Goal: Book appointment/travel/reservation

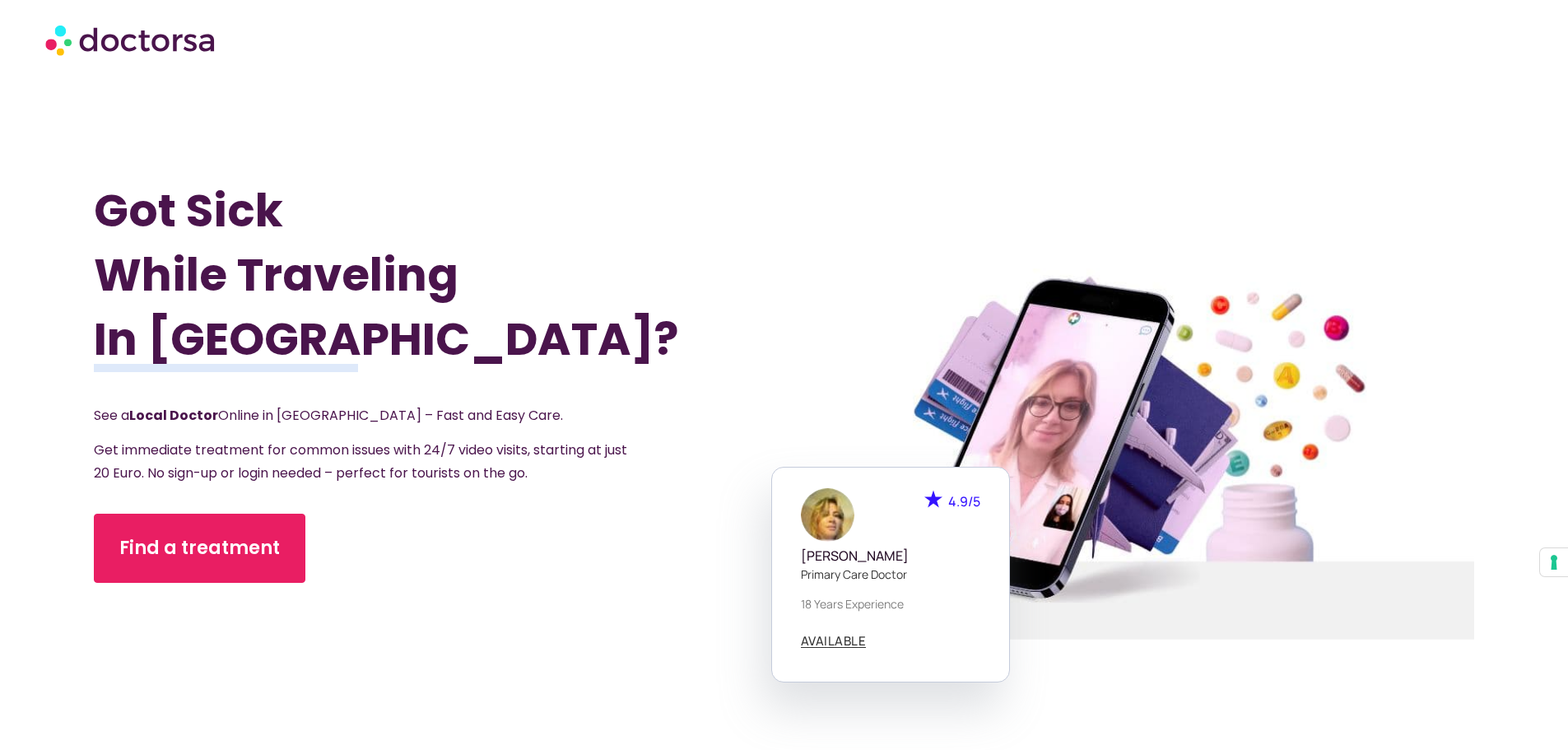
click at [901, 136] on div at bounding box center [1129, 454] width 741 height 806
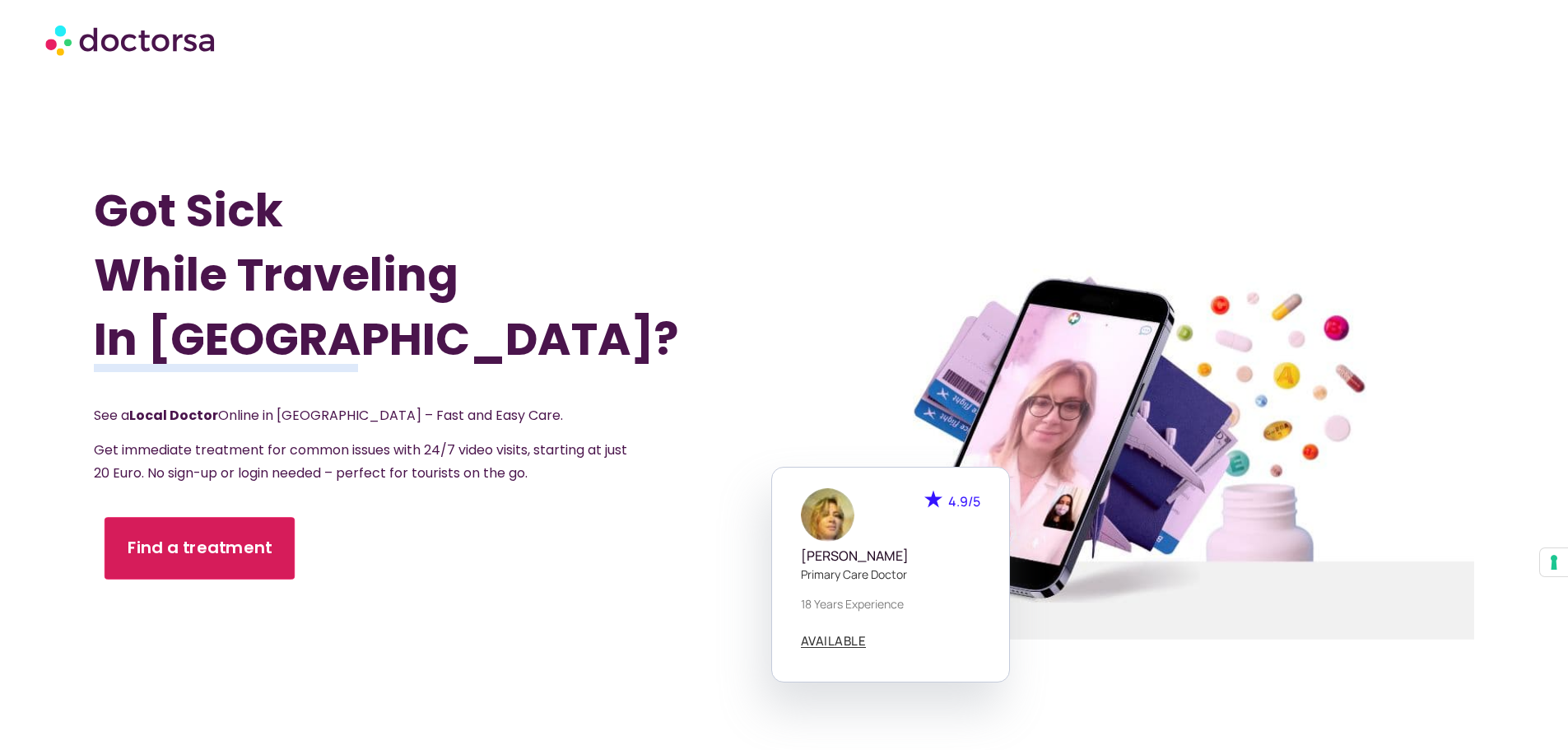
click at [236, 552] on span "Find a treatment" at bounding box center [200, 548] width 145 height 23
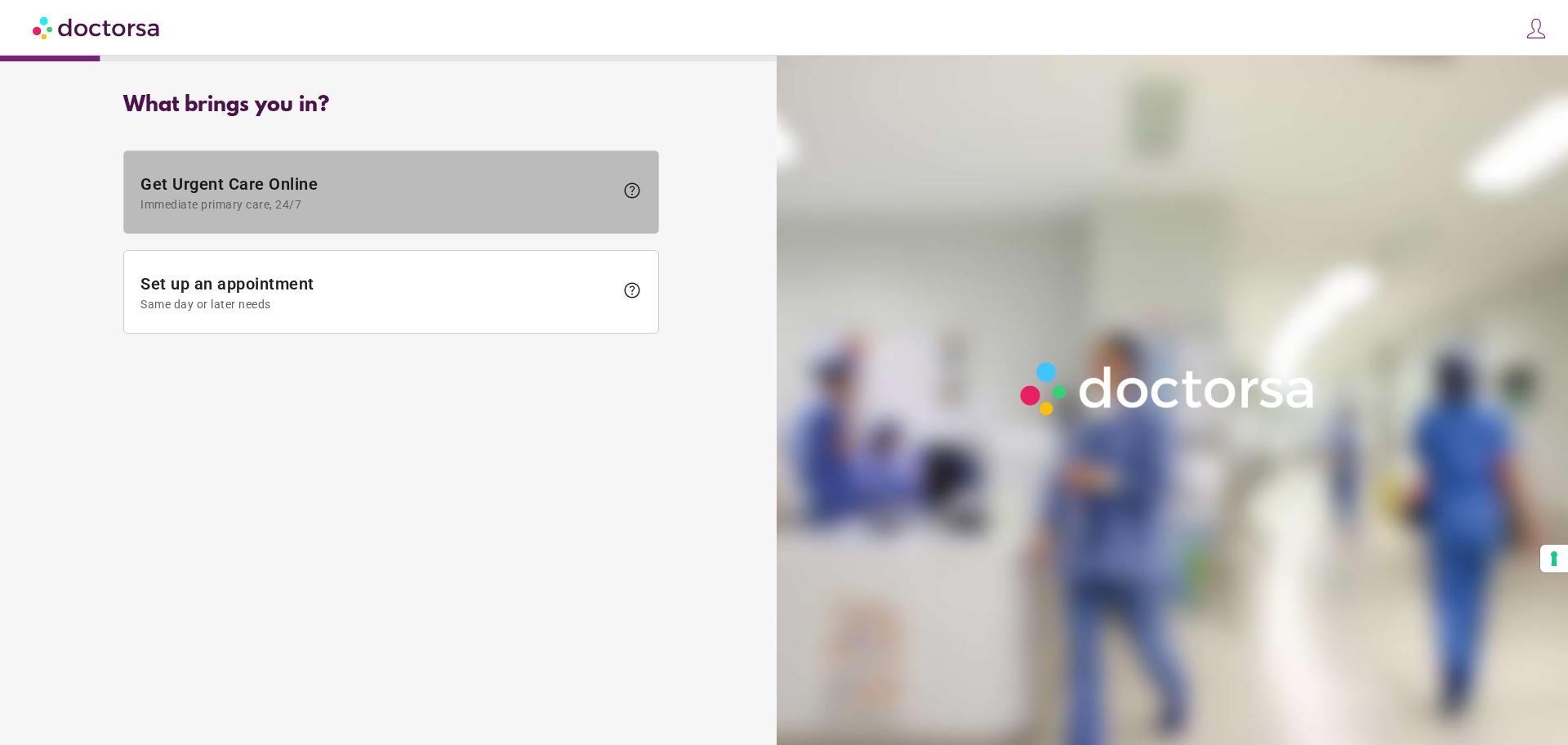
click at [282, 183] on span "Get Urgent Care Online Immediate primary care, 24/7" at bounding box center [378, 192] width 474 height 37
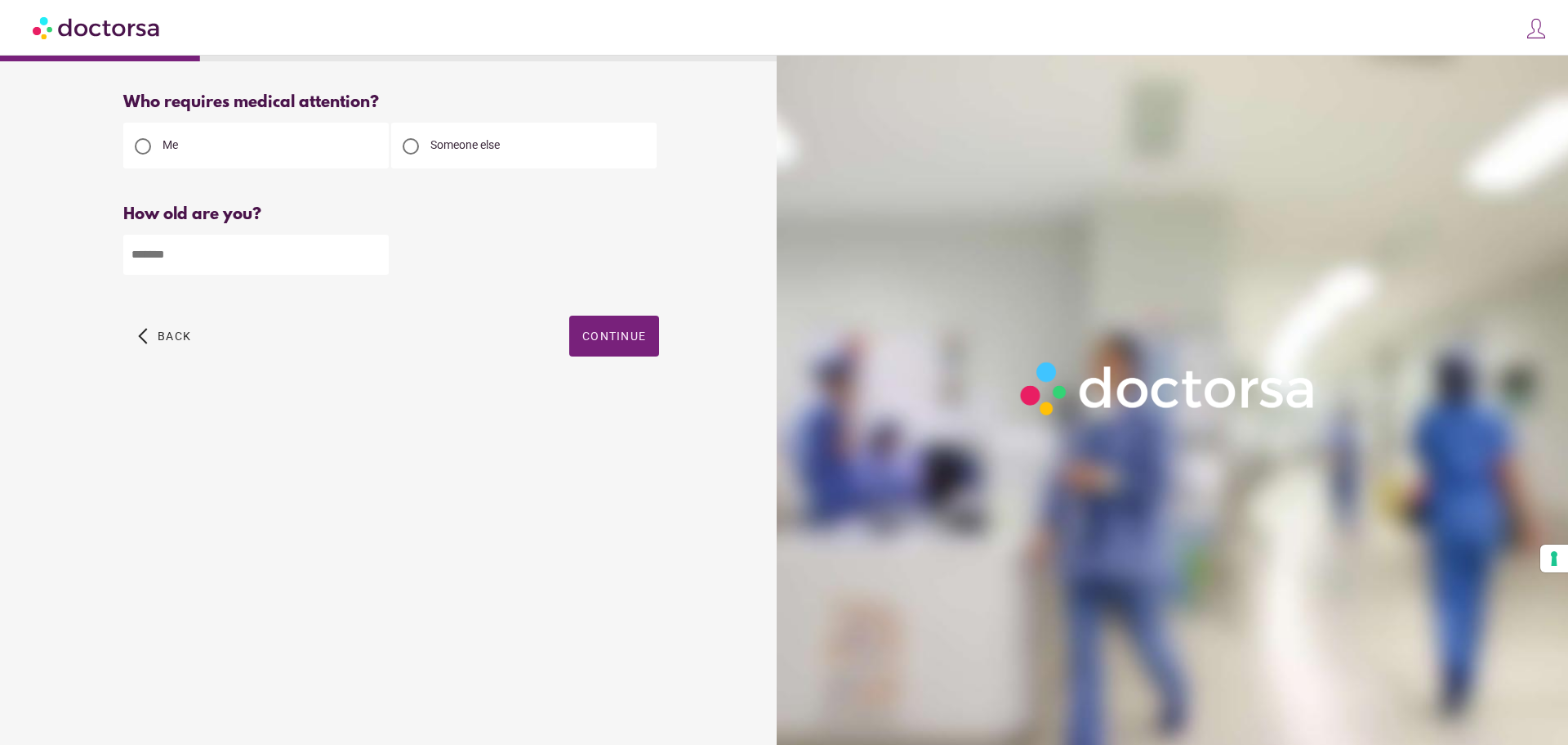
click at [225, 261] on input "number" at bounding box center [255, 254] width 265 height 40
type input "*"
click at [375, 251] on input "*" at bounding box center [255, 254] width 265 height 40
type input "**"
click at [1537, 31] on img at bounding box center [1537, 29] width 23 height 23
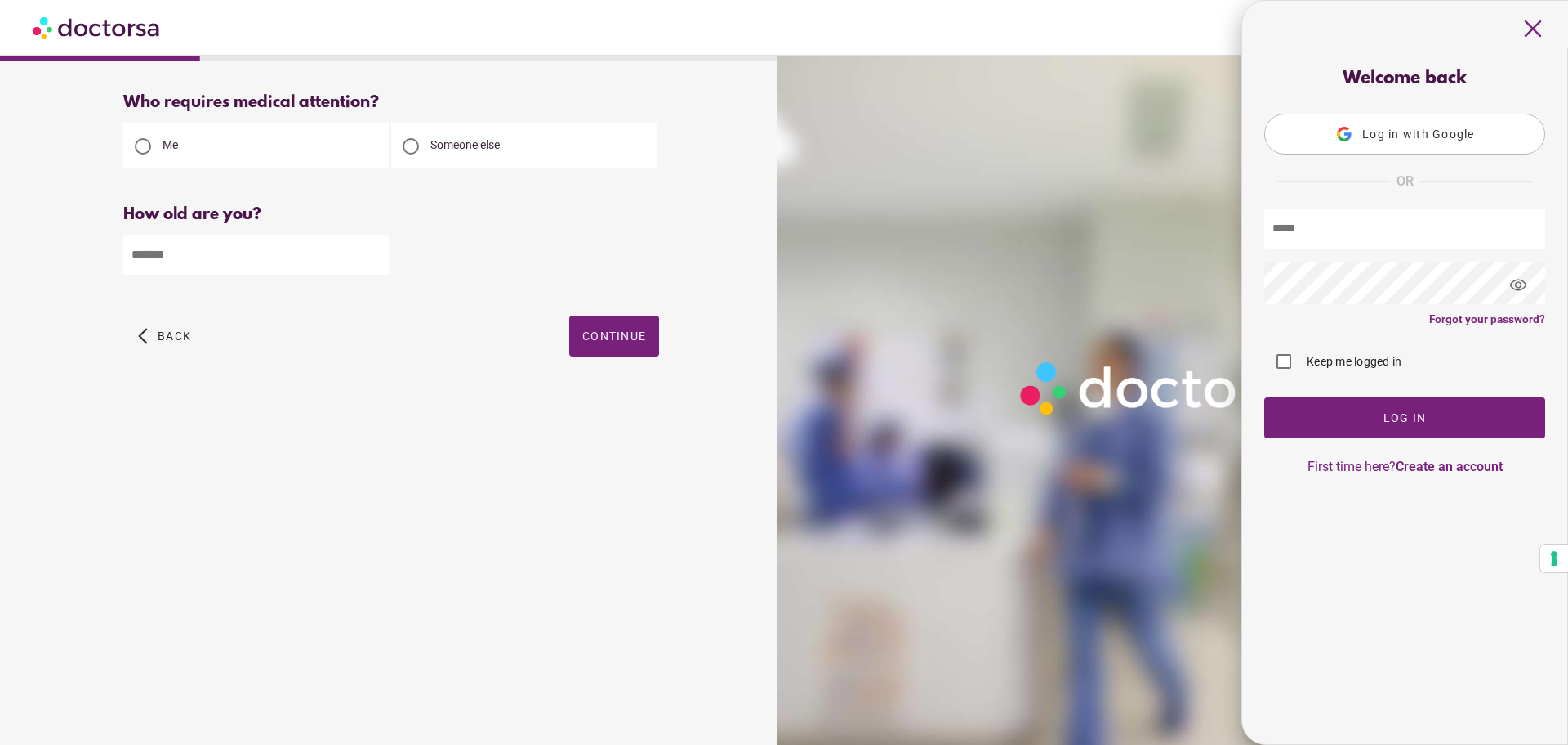
click at [1342, 232] on input "text" at bounding box center [1404, 228] width 281 height 40
type input "**********"
click at [1385, 420] on span "Log In" at bounding box center [1405, 417] width 44 height 13
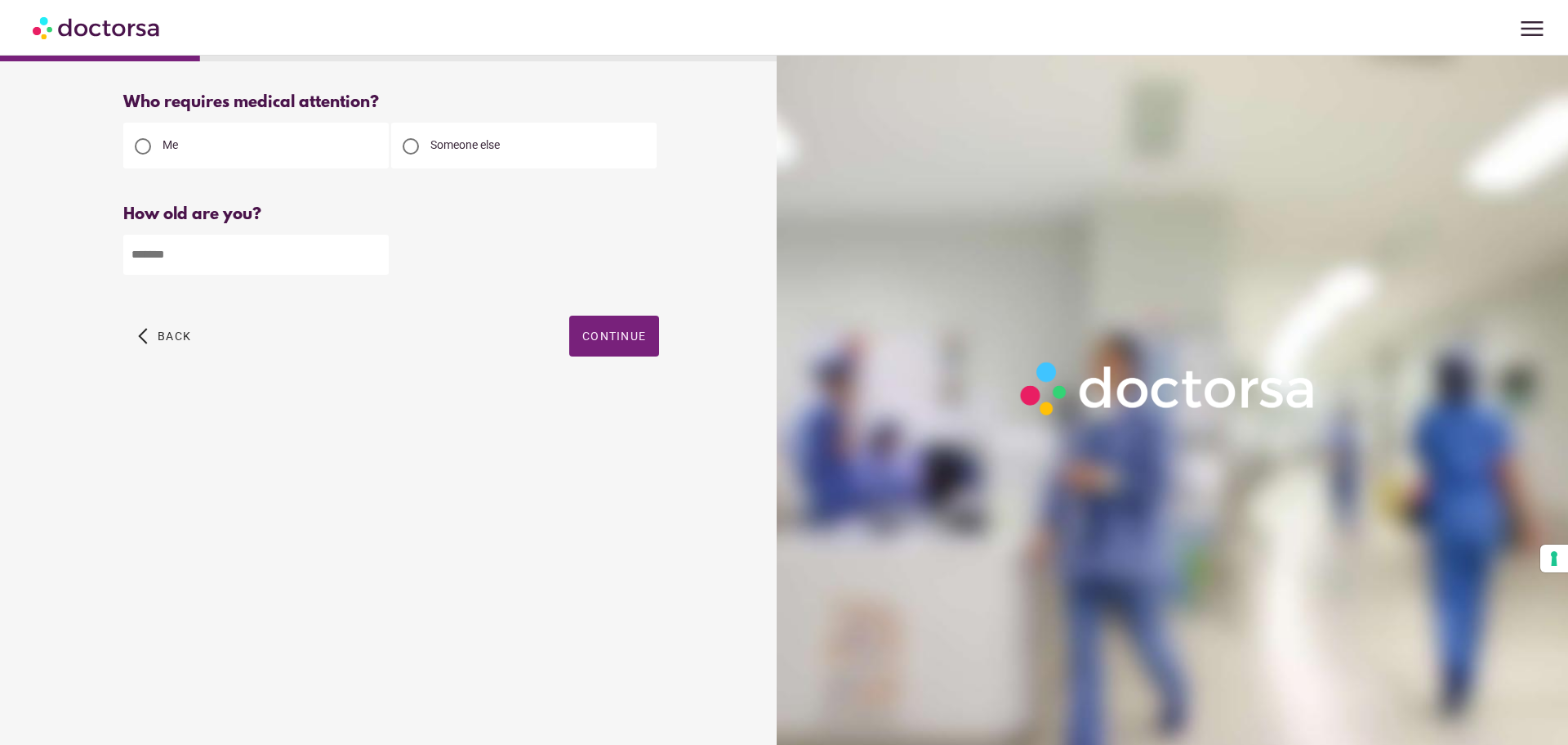
click at [1532, 28] on span "menu" at bounding box center [1532, 28] width 31 height 31
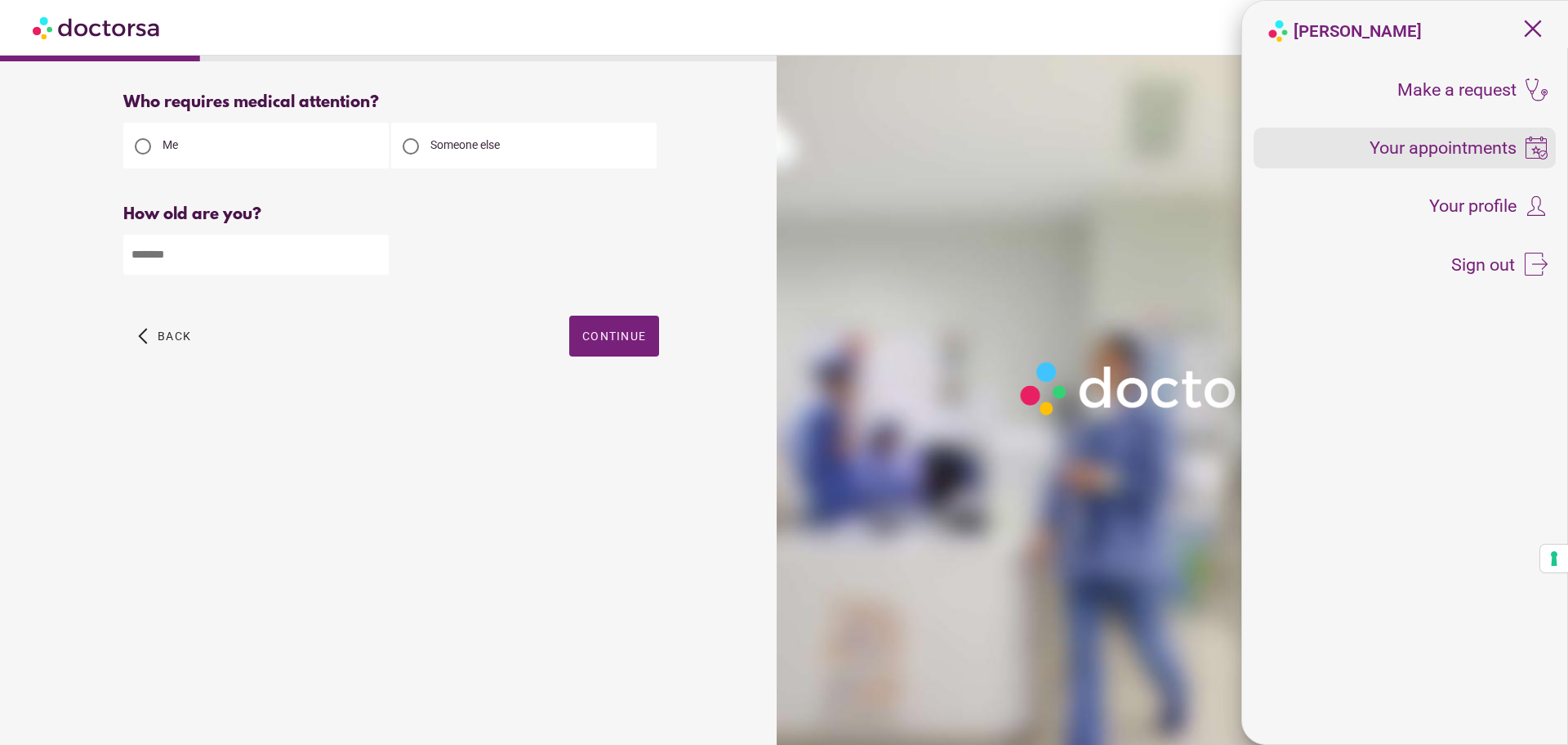
click at [1449, 148] on span "Your appointments" at bounding box center [1443, 148] width 147 height 18
